Goal: Task Accomplishment & Management: Use online tool/utility

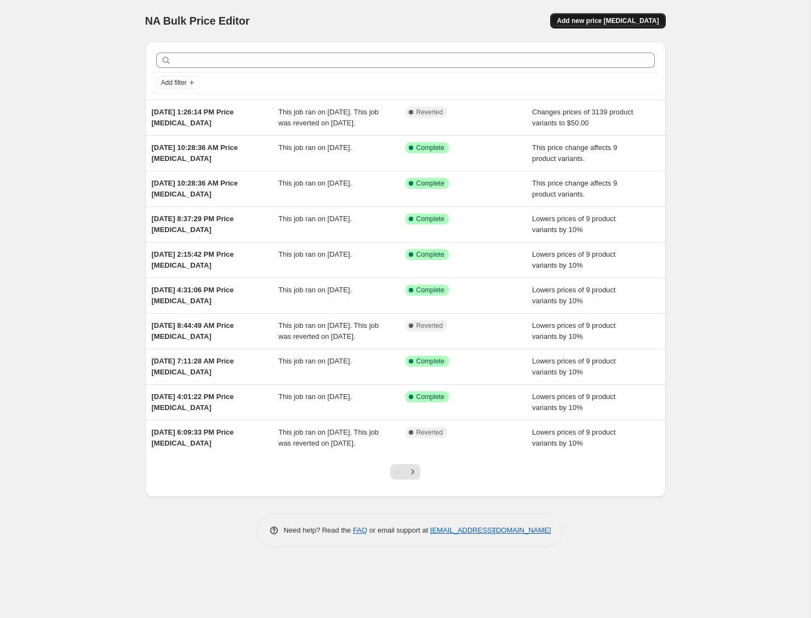
click at [618, 22] on span "Add new price [MEDICAL_DATA]" at bounding box center [607, 20] width 102 height 9
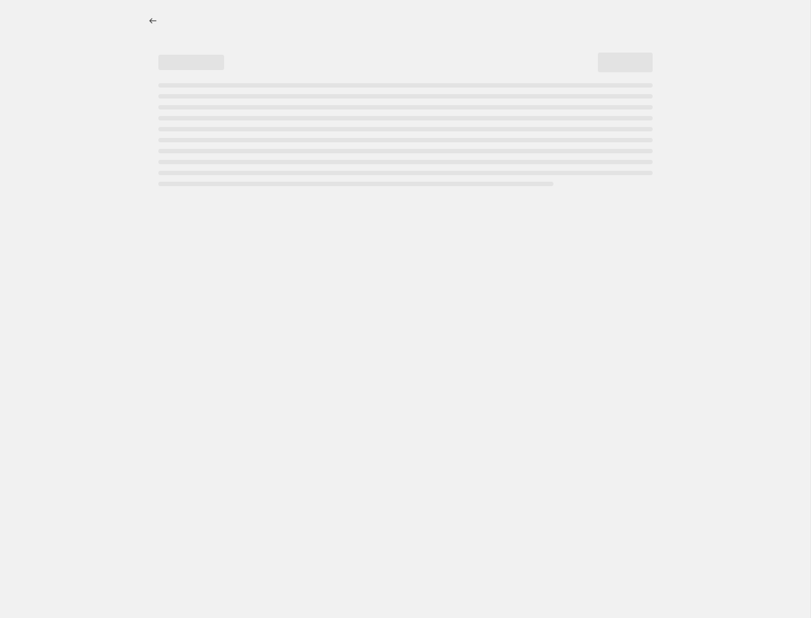
select select "percentage"
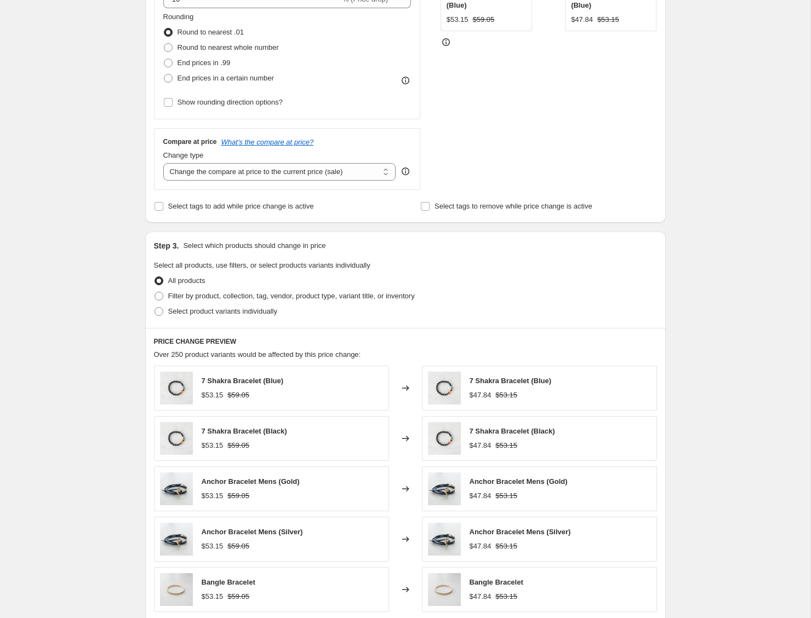
scroll to position [299, 0]
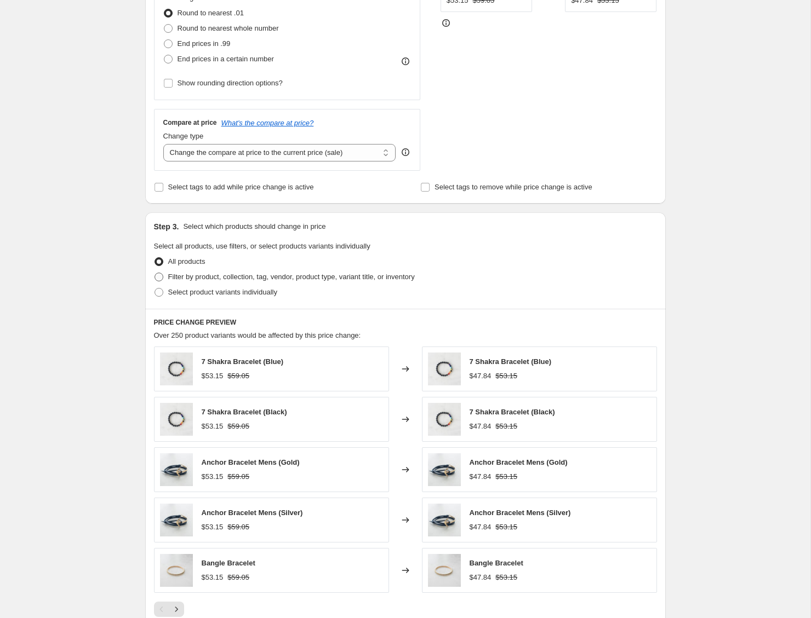
click at [255, 277] on span "Filter by product, collection, tag, vendor, product type, variant title, or inv…" at bounding box center [291, 277] width 246 height 8
click at [155, 273] on input "Filter by product, collection, tag, vendor, product type, variant title, or inv…" at bounding box center [154, 273] width 1 height 1
radio input "true"
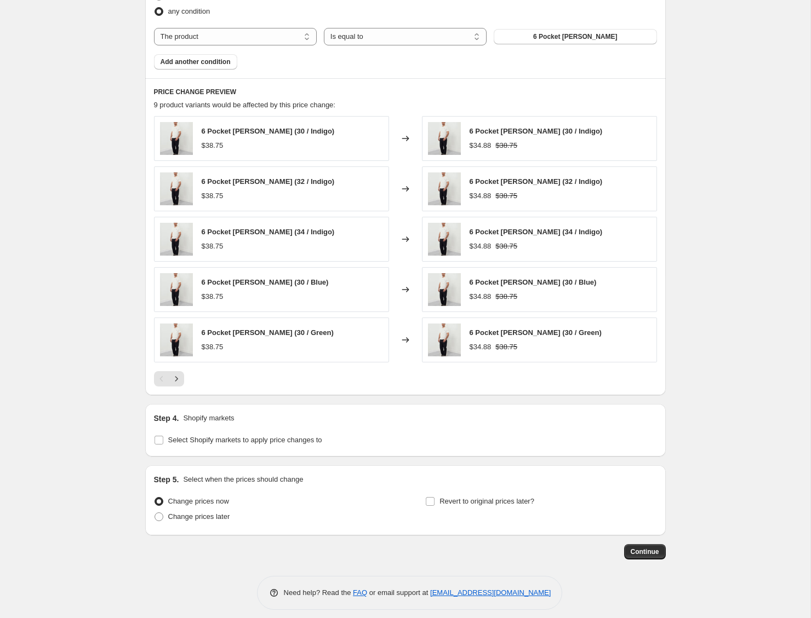
scroll to position [661, 0]
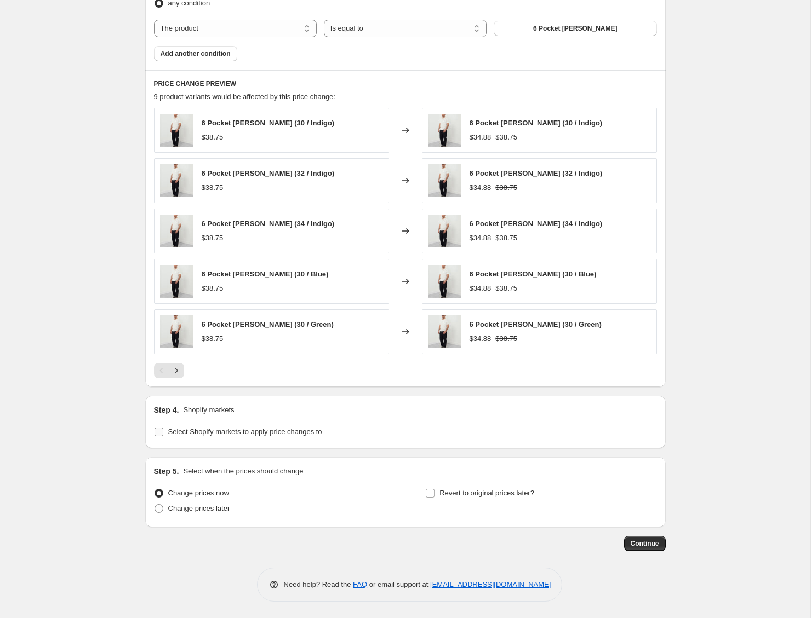
click at [280, 431] on span "Select Shopify markets to apply price changes to" at bounding box center [245, 432] width 154 height 8
click at [163, 431] on input "Select Shopify markets to apply price changes to" at bounding box center [158, 432] width 9 height 9
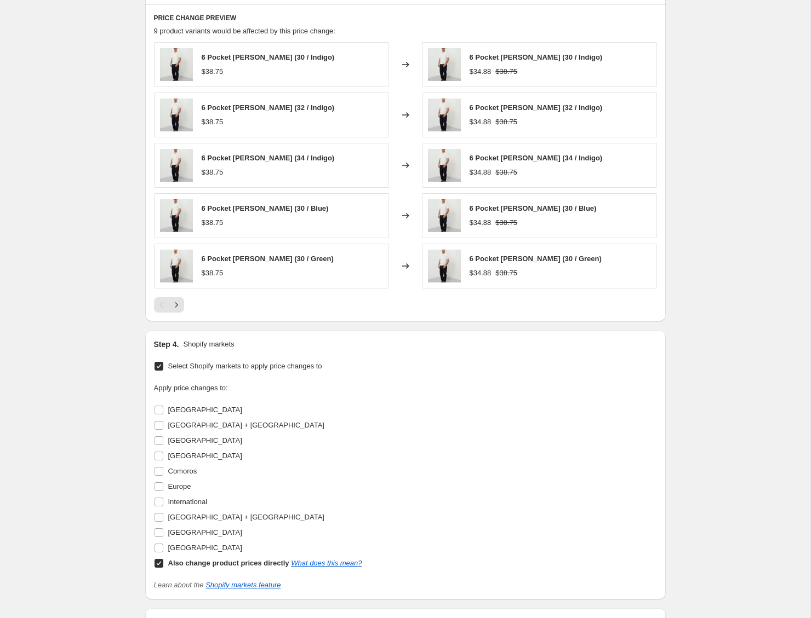
scroll to position [878, 0]
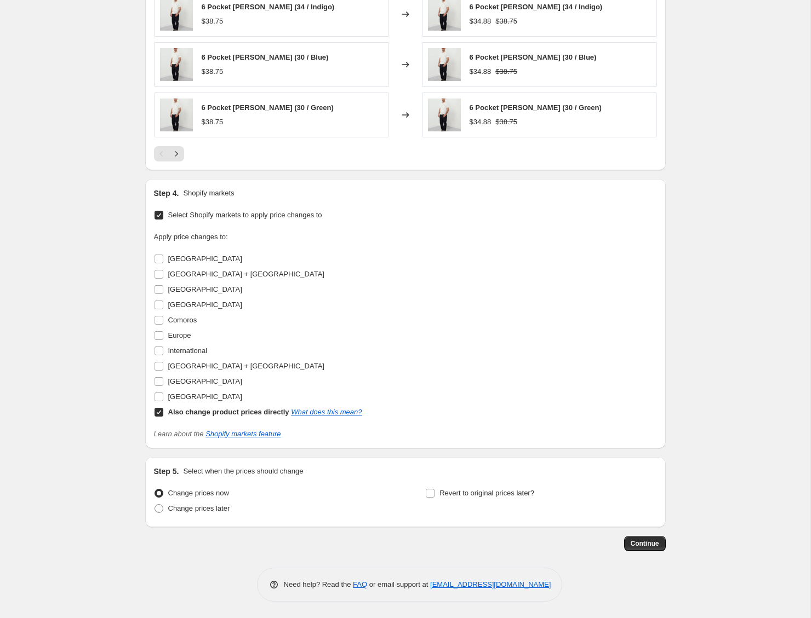
click at [205, 214] on span "Select Shopify markets to apply price changes to" at bounding box center [245, 215] width 154 height 8
click at [163, 214] on input "Select Shopify markets to apply price changes to" at bounding box center [158, 215] width 9 height 9
checkbox input "false"
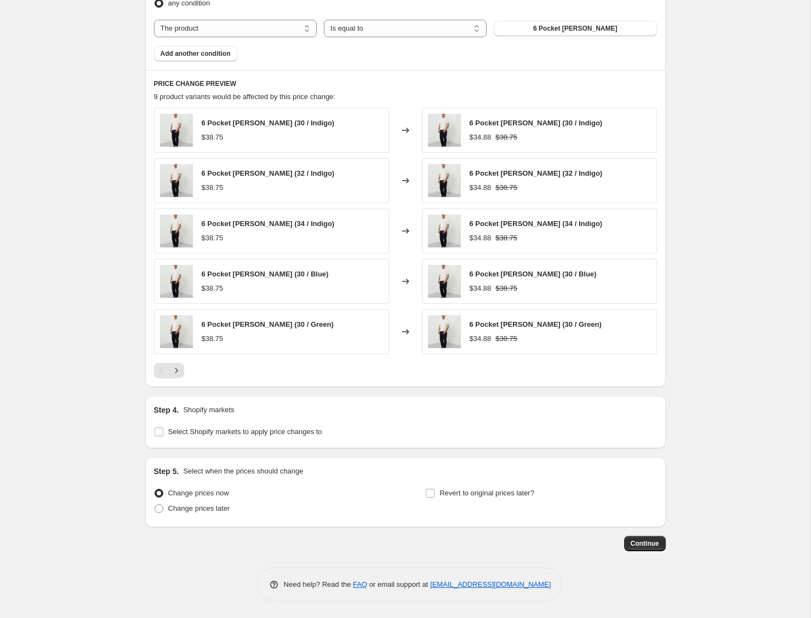
scroll to position [661, 0]
click at [641, 538] on button "Continue" at bounding box center [645, 543] width 42 height 15
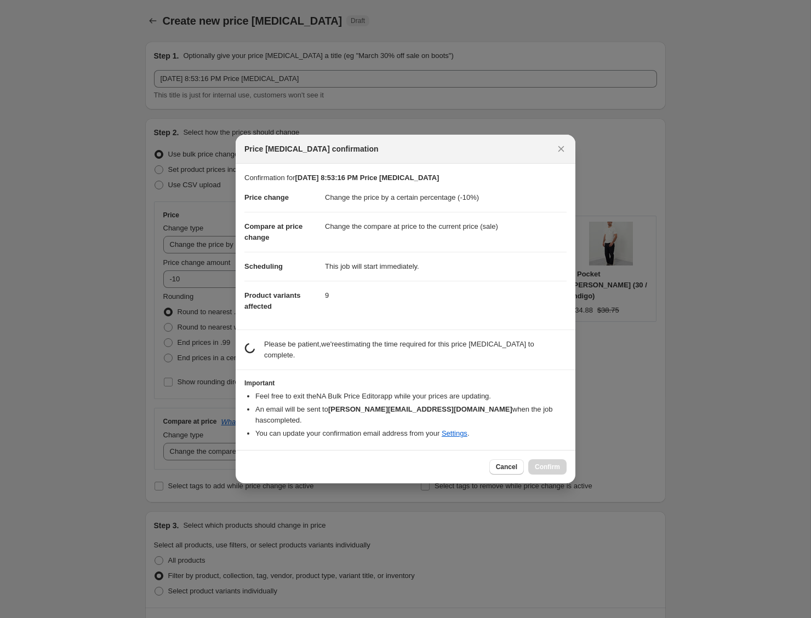
scroll to position [0, 0]
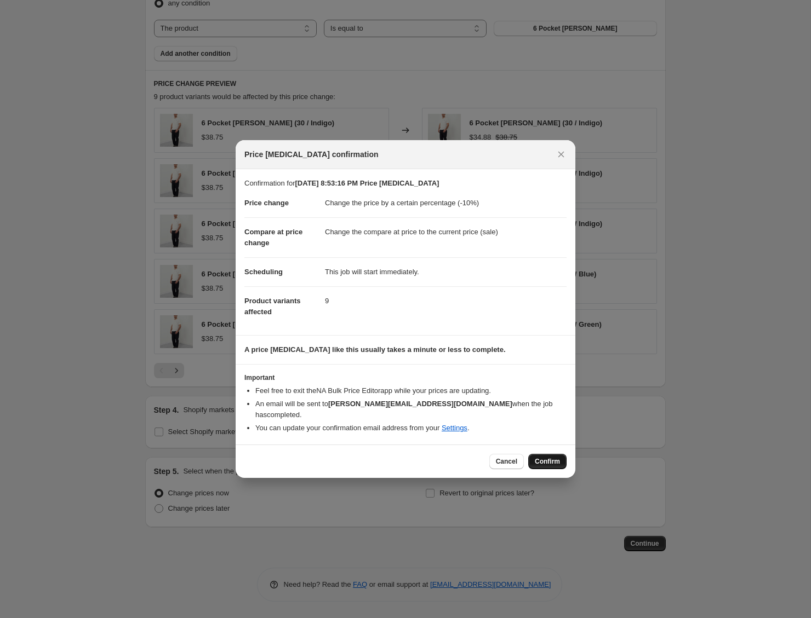
click at [546, 457] on span "Confirm" at bounding box center [547, 461] width 25 height 9
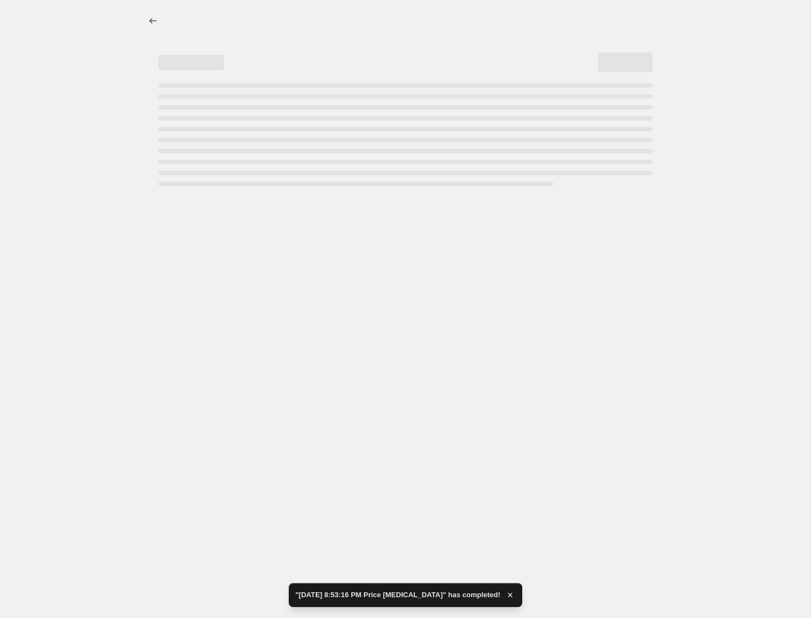
select select "percentage"
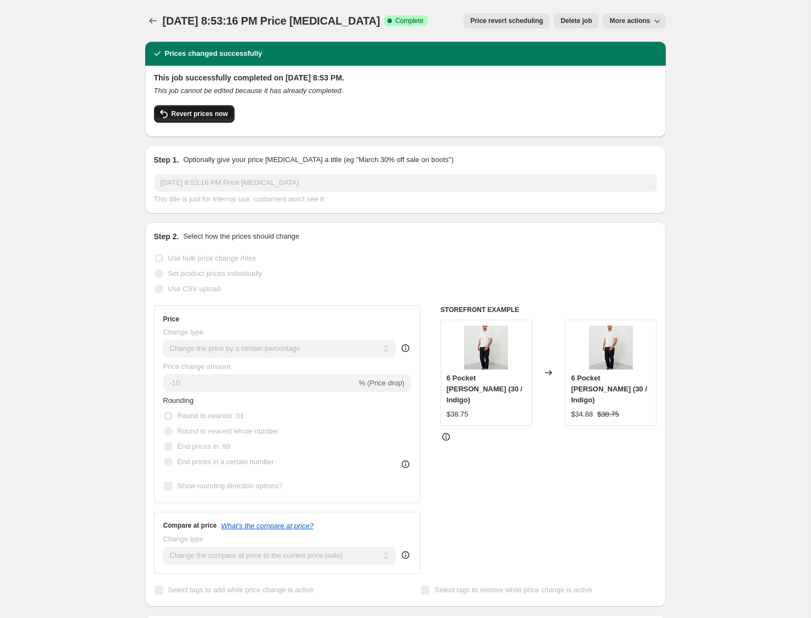
click at [185, 113] on span "Revert prices now" at bounding box center [199, 114] width 56 height 9
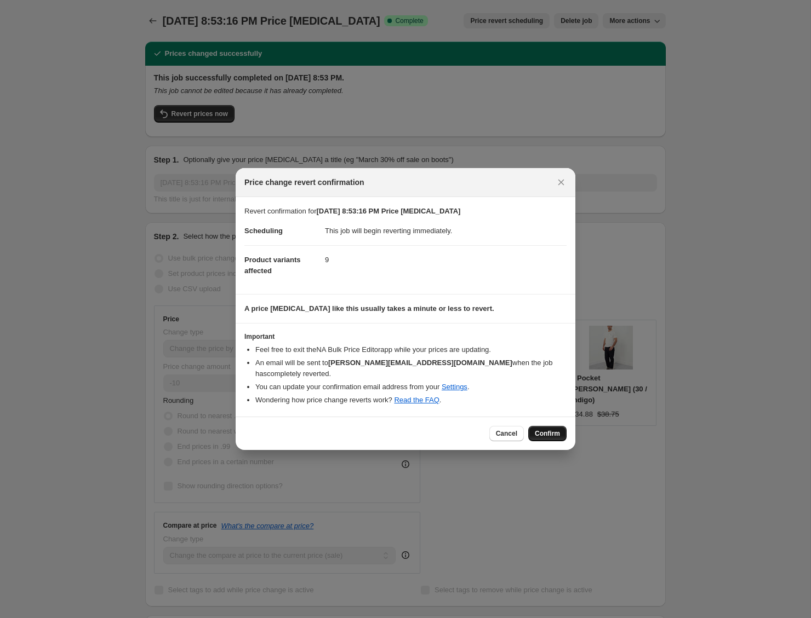
click at [555, 426] on button "Confirm" at bounding box center [547, 433] width 38 height 15
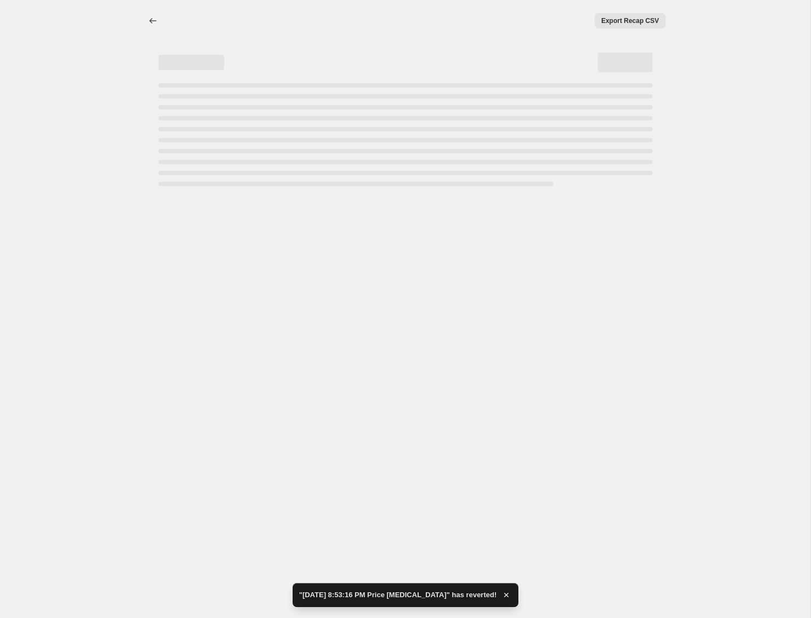
select select "percentage"
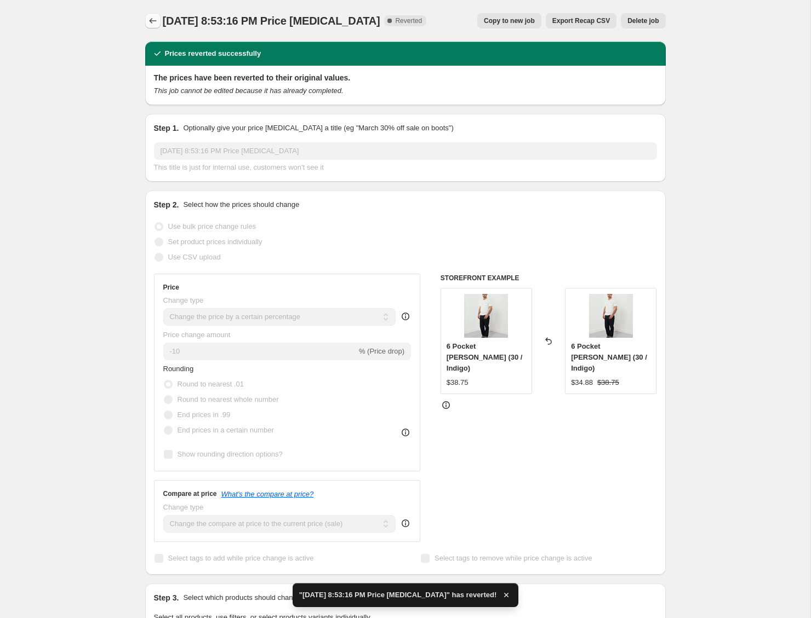
click at [150, 24] on icon "Price change jobs" at bounding box center [152, 20] width 11 height 11
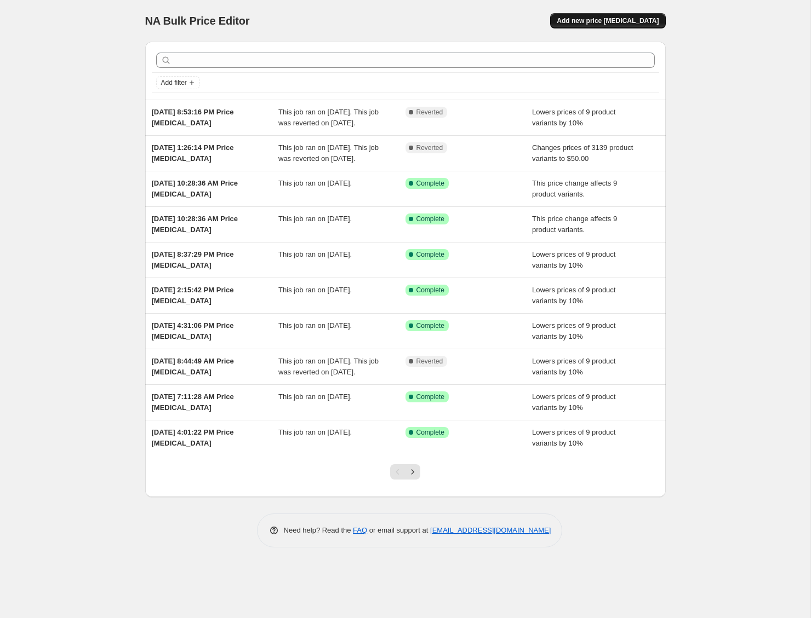
click at [625, 25] on span "Add new price [MEDICAL_DATA]" at bounding box center [607, 20] width 102 height 9
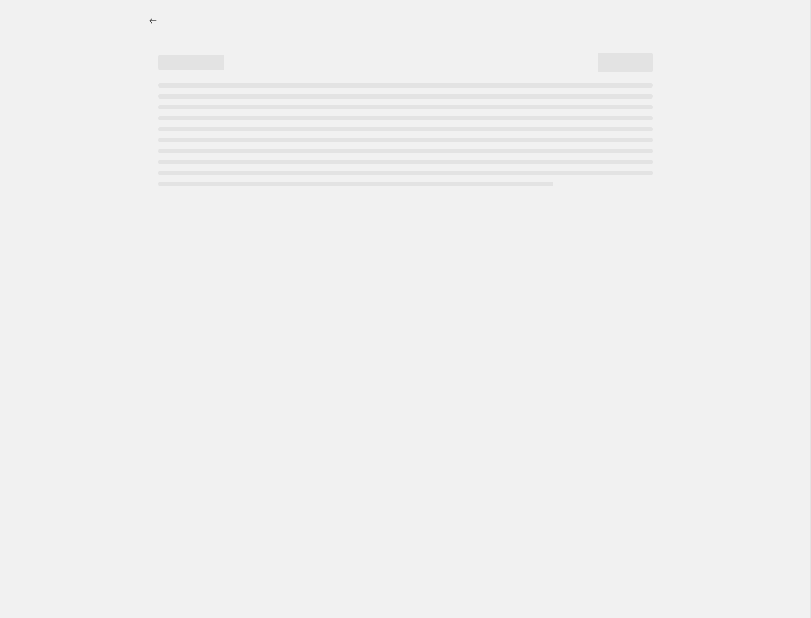
select select "percentage"
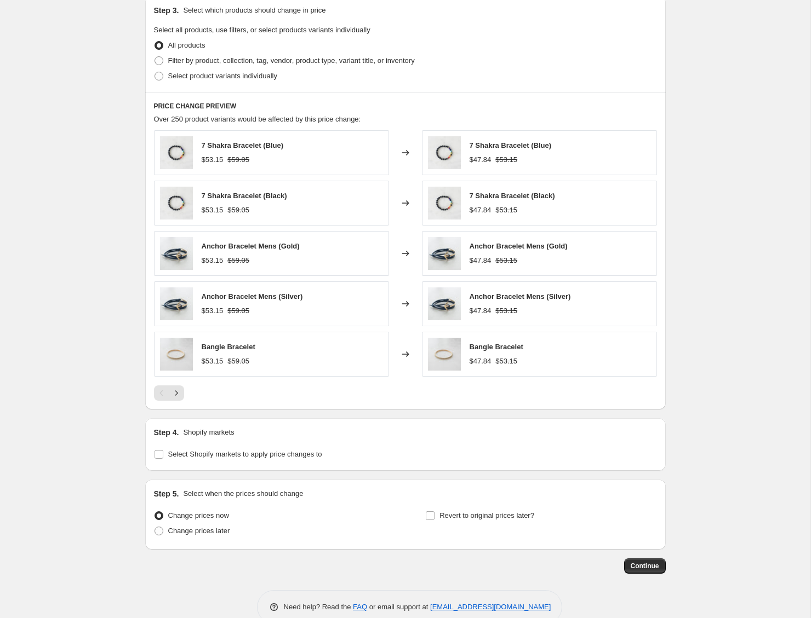
scroll to position [538, 0]
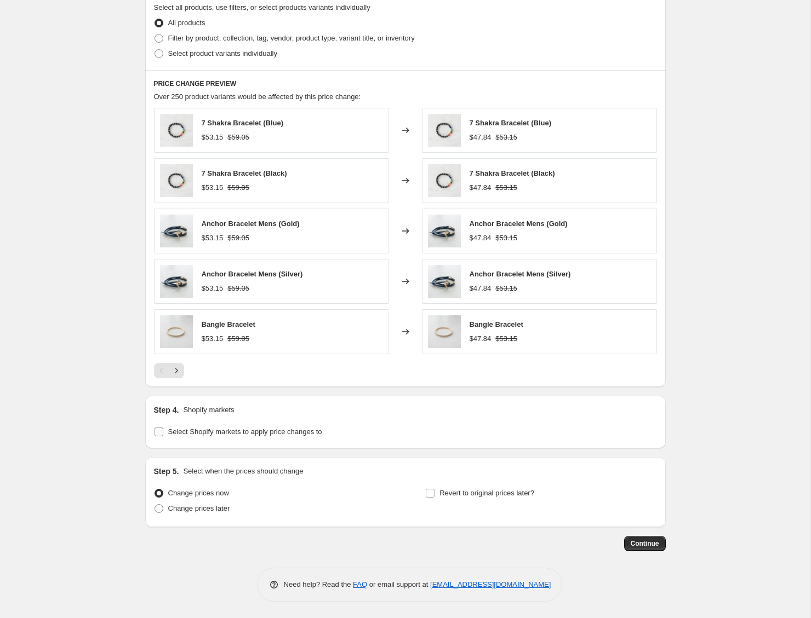
click at [282, 427] on span "Select Shopify markets to apply price changes to" at bounding box center [245, 432] width 154 height 11
click at [163, 428] on input "Select Shopify markets to apply price changes to" at bounding box center [158, 432] width 9 height 9
checkbox input "true"
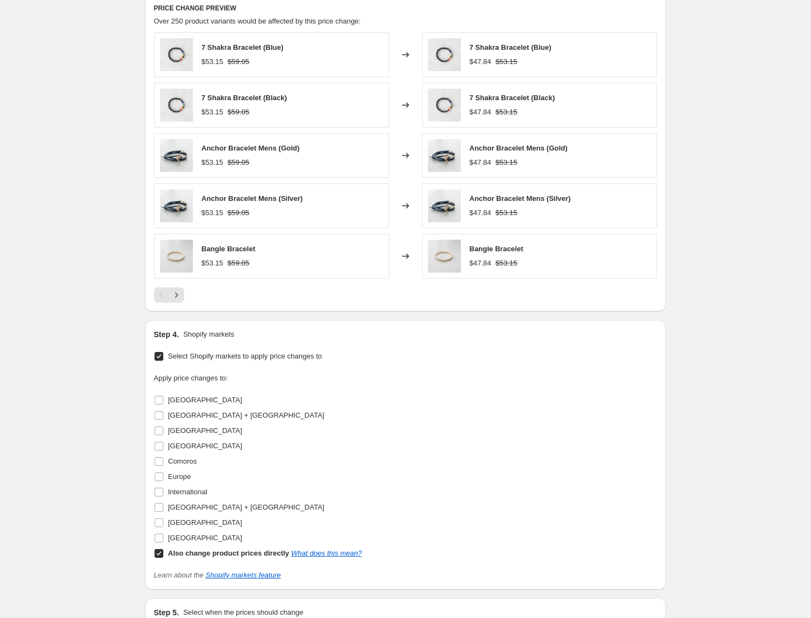
scroll to position [616, 0]
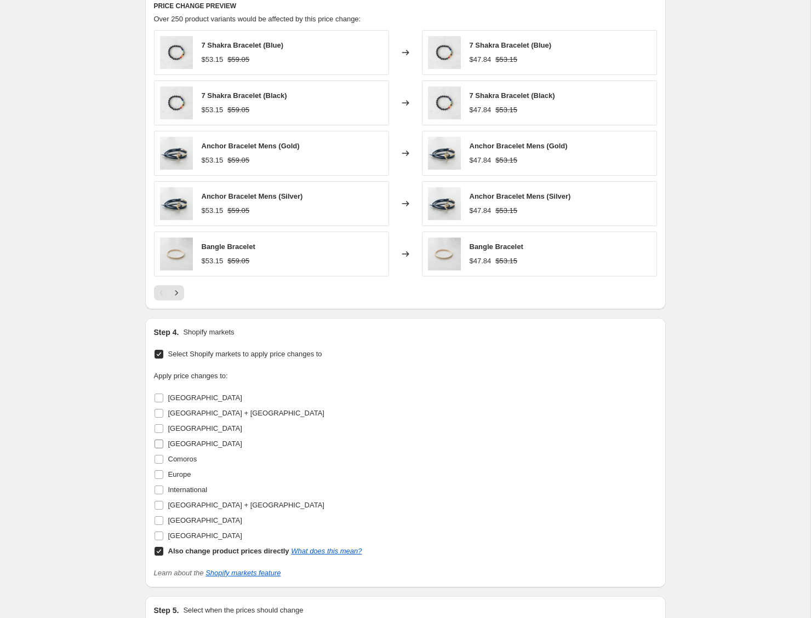
click at [188, 447] on span "[GEOGRAPHIC_DATA]" at bounding box center [205, 444] width 74 height 8
click at [163, 447] on input "[GEOGRAPHIC_DATA]" at bounding box center [158, 444] width 9 height 9
checkbox input "true"
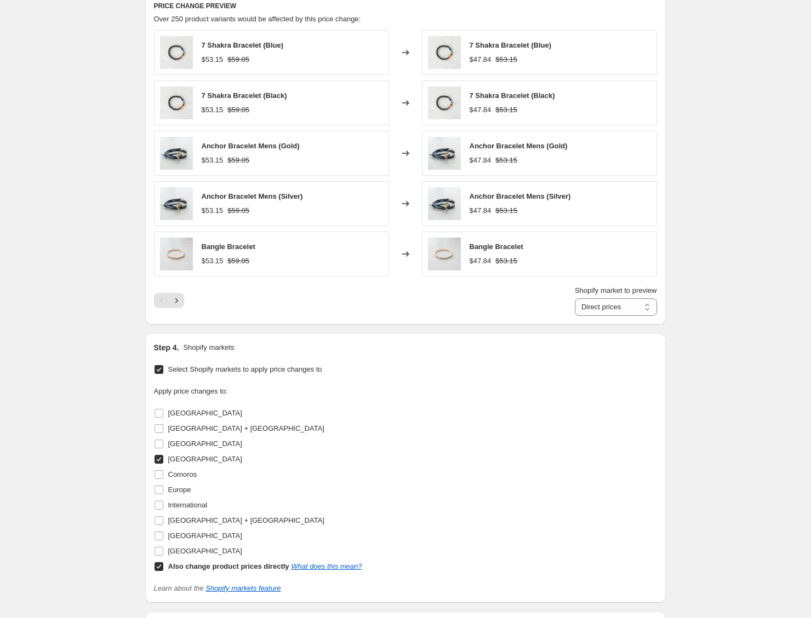
click at [209, 567] on b "Also change product prices directly" at bounding box center [228, 566] width 121 height 8
click at [163, 567] on input "Also change product prices directly What does this mean?" at bounding box center [158, 566] width 9 height 9
checkbox input "false"
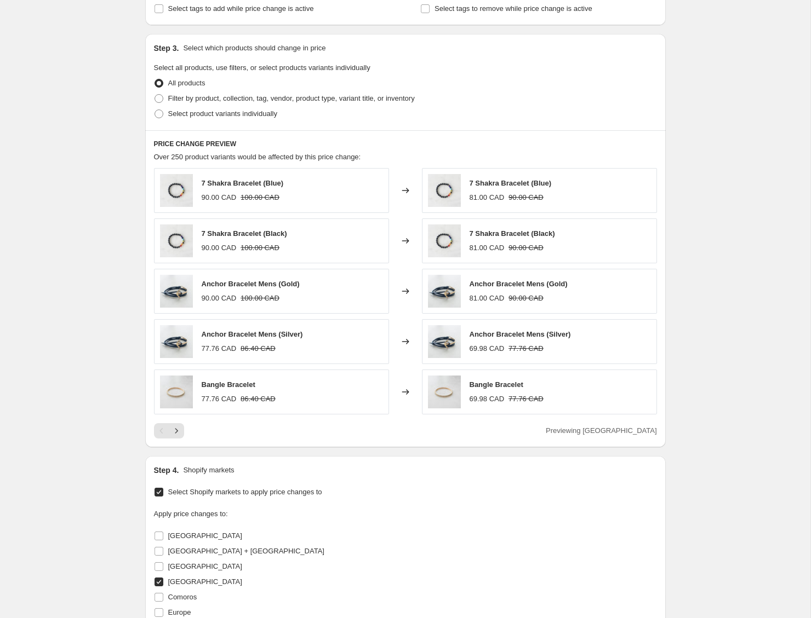
scroll to position [477, 0]
click at [243, 102] on span "Filter by product, collection, tag, vendor, product type, variant title, or inv…" at bounding box center [291, 99] width 246 height 8
click at [155, 95] on input "Filter by product, collection, tag, vendor, product type, variant title, or inv…" at bounding box center [154, 95] width 1 height 1
radio input "true"
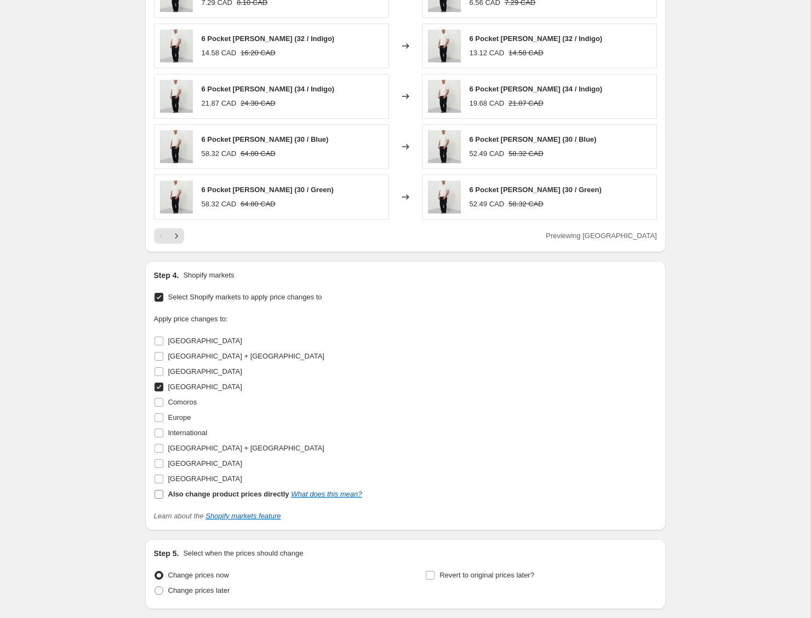
scroll to position [878, 0]
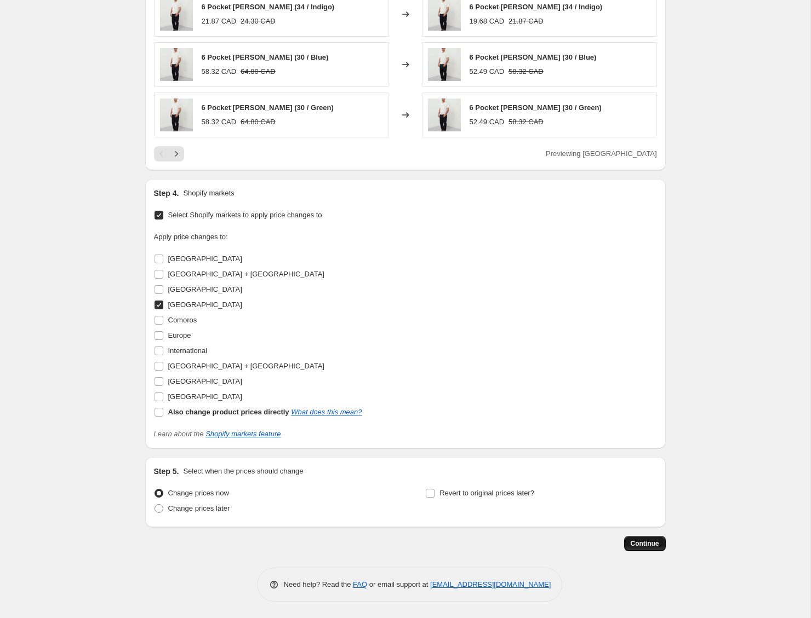
click at [635, 542] on span "Continue" at bounding box center [644, 543] width 28 height 9
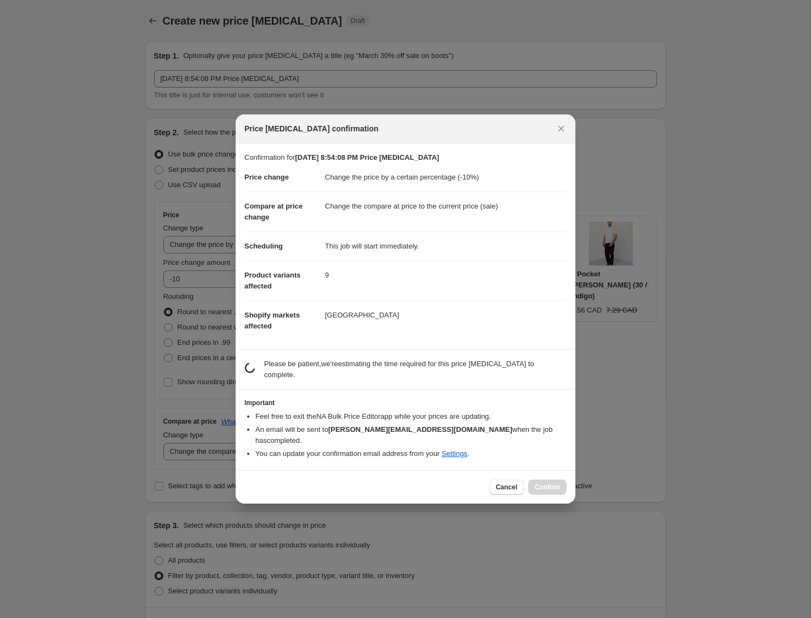
scroll to position [0, 0]
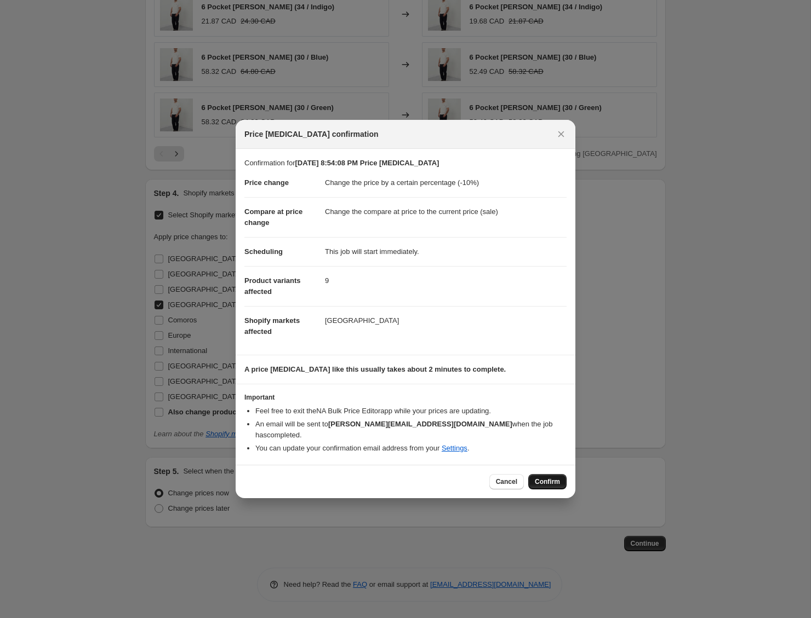
click at [547, 478] on span "Confirm" at bounding box center [547, 482] width 25 height 9
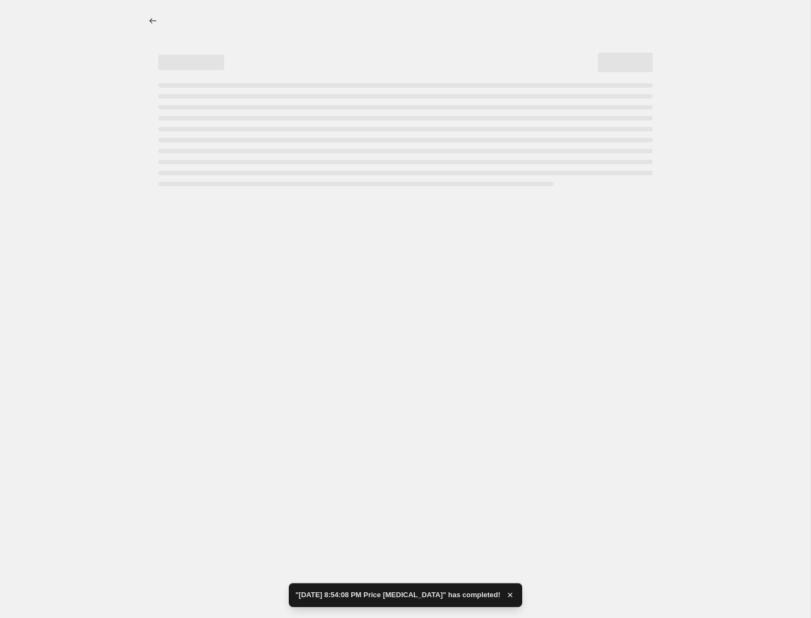
select select "percentage"
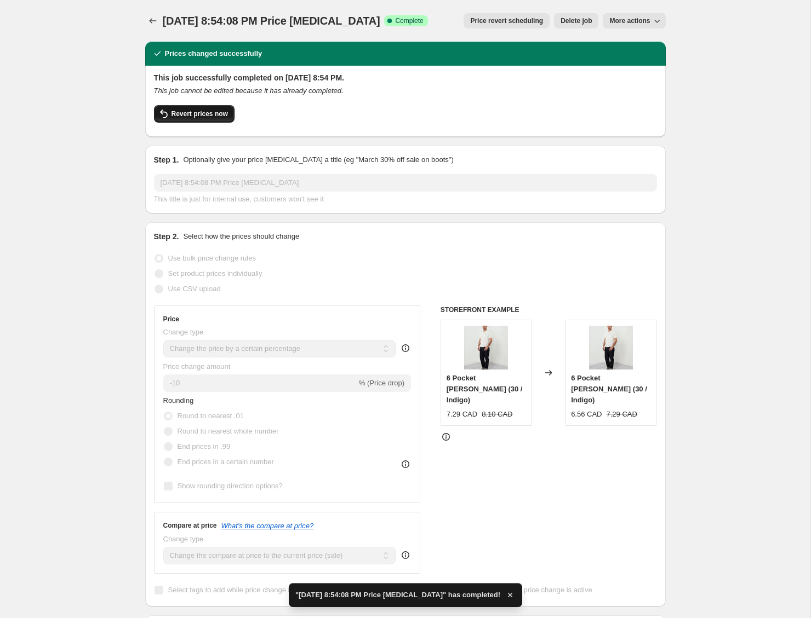
click at [185, 111] on span "Revert prices now" at bounding box center [199, 114] width 56 height 9
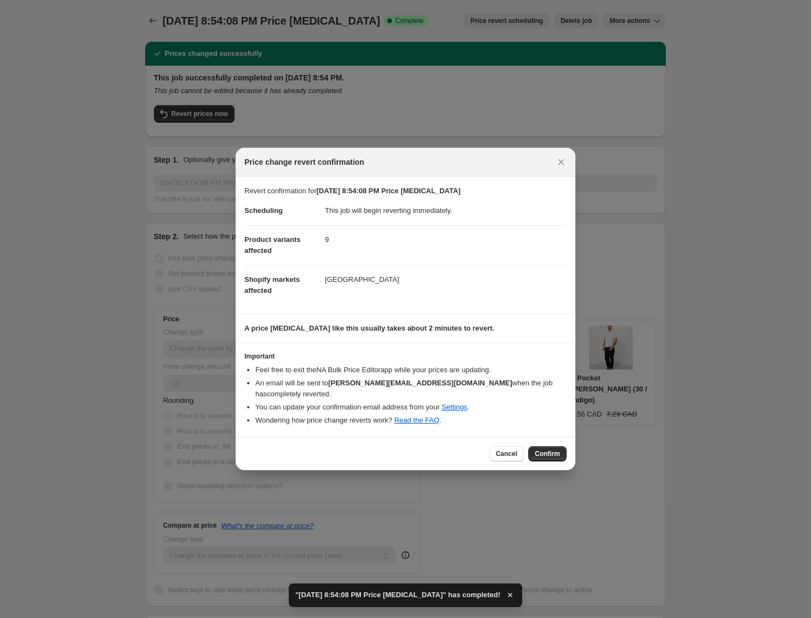
click at [537, 450] on span "Confirm" at bounding box center [547, 454] width 25 height 9
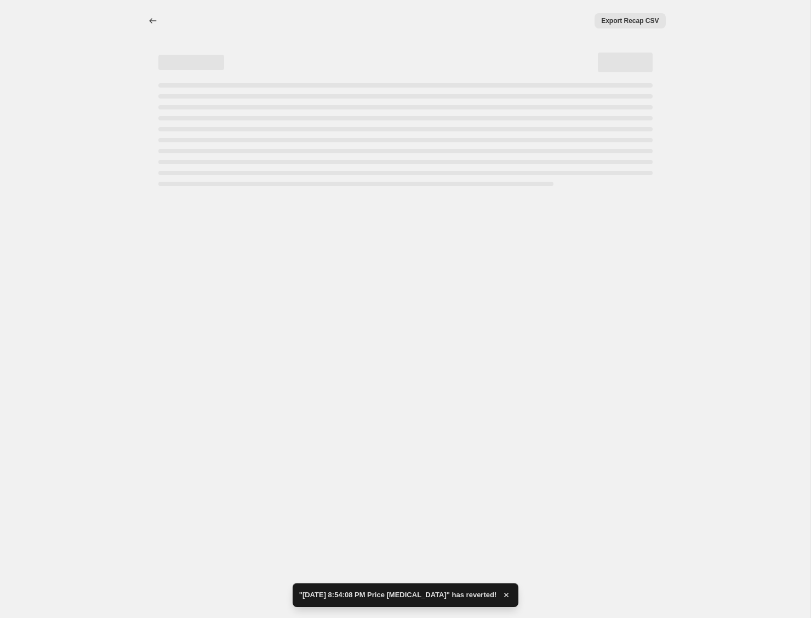
select select "percentage"
